Goal: Task Accomplishment & Management: Use online tool/utility

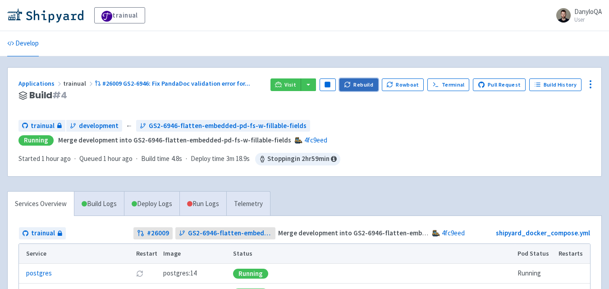
click at [364, 86] on button "Rebuild" at bounding box center [359, 84] width 39 height 13
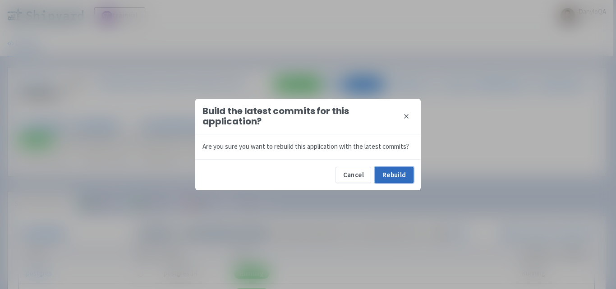
click at [389, 175] on button "Rebuild" at bounding box center [394, 175] width 39 height 16
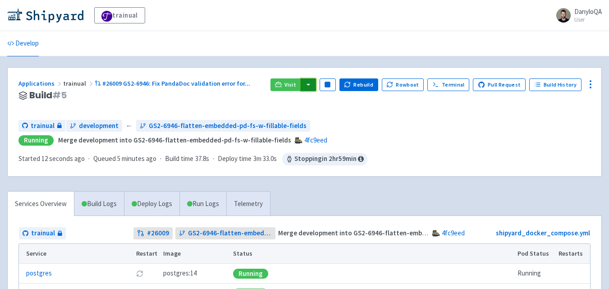
click at [309, 86] on button "button" at bounding box center [308, 84] width 15 height 13
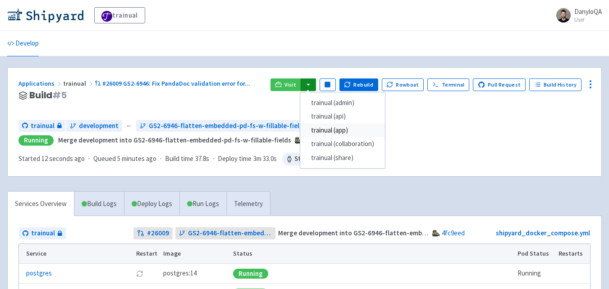
click at [335, 130] on link "trainual (app)" at bounding box center [342, 131] width 85 height 14
